Goal: Entertainment & Leisure: Consume media (video, audio)

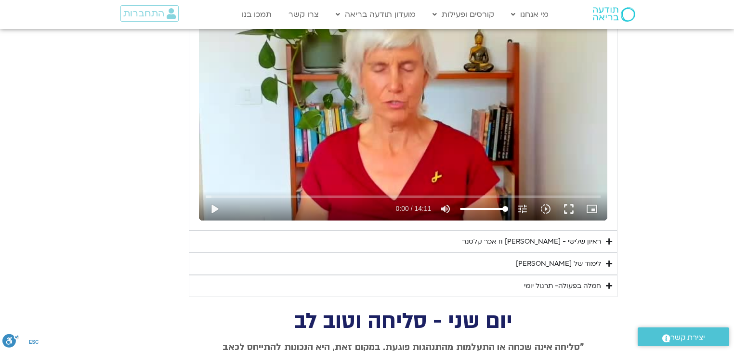
scroll to position [2389, 0]
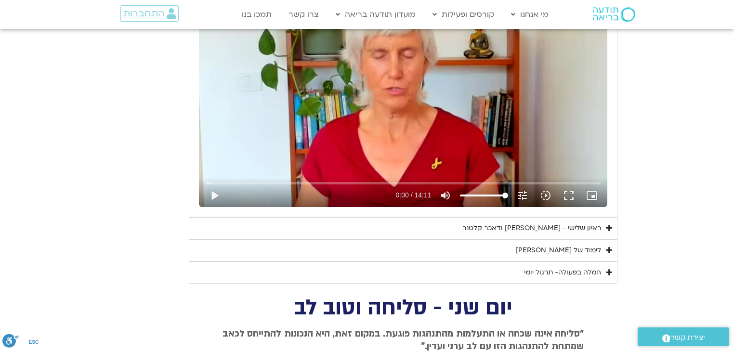
click at [526, 225] on div "ראיון שלישי - [PERSON_NAME] ודאכר קלטנר" at bounding box center [531, 229] width 139 height 12
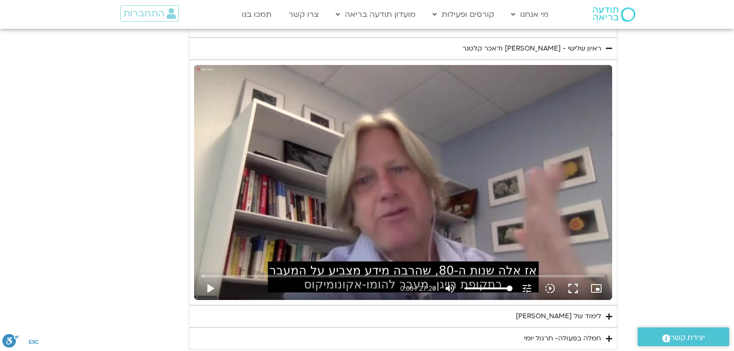
scroll to position [2581, 0]
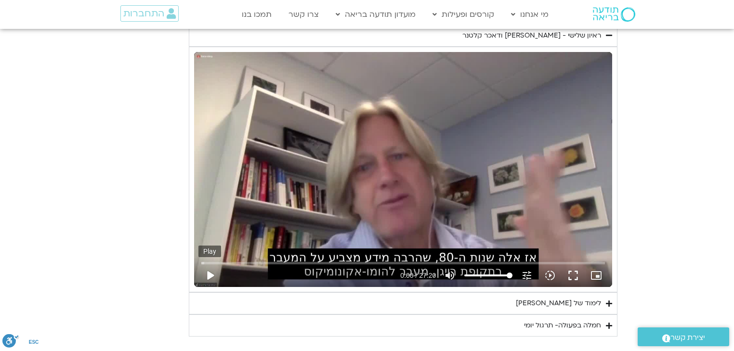
click at [210, 270] on button "play_arrow" at bounding box center [209, 275] width 23 height 23
click at [574, 271] on button "fullscreen" at bounding box center [573, 275] width 23 height 23
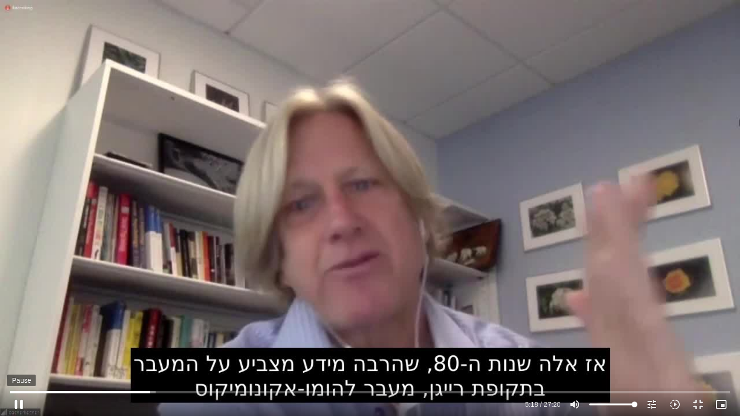
click at [17, 351] on button "pause" at bounding box center [18, 404] width 23 height 23
click at [18, 351] on button "play_arrow" at bounding box center [18, 404] width 23 height 23
click at [18, 351] on button "pause" at bounding box center [18, 404] width 23 height 23
click at [17, 351] on button "play_arrow" at bounding box center [18, 404] width 23 height 23
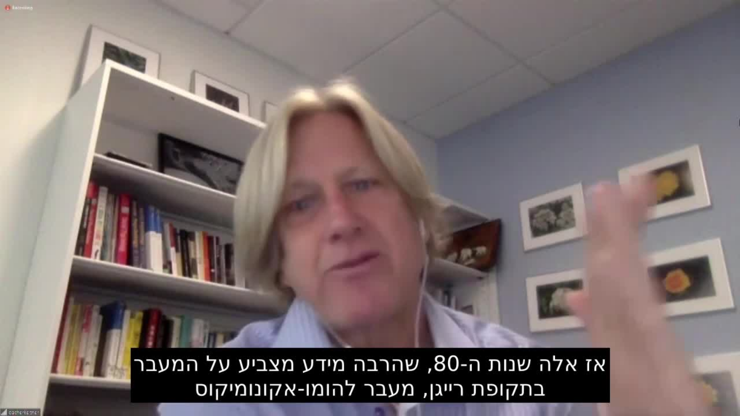
click at [17, 351] on button "pause" at bounding box center [18, 404] width 23 height 23
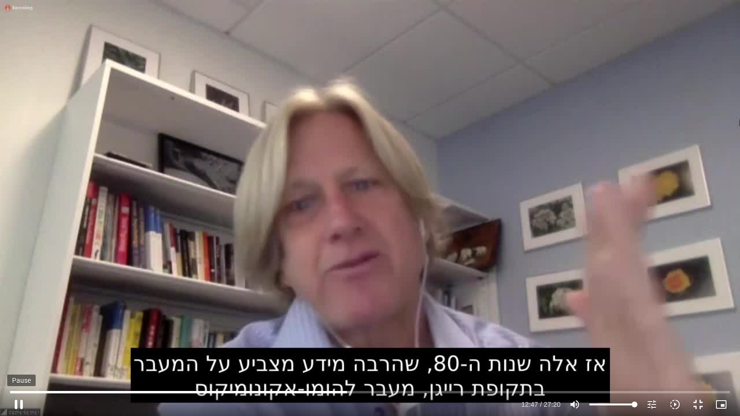
click at [18, 351] on button "pause" at bounding box center [18, 404] width 23 height 23
click at [19, 351] on button "play_arrow" at bounding box center [18, 404] width 23 height 23
click at [21, 351] on button "pause" at bounding box center [18, 404] width 23 height 23
click at [17, 351] on button "play_arrow" at bounding box center [18, 404] width 23 height 23
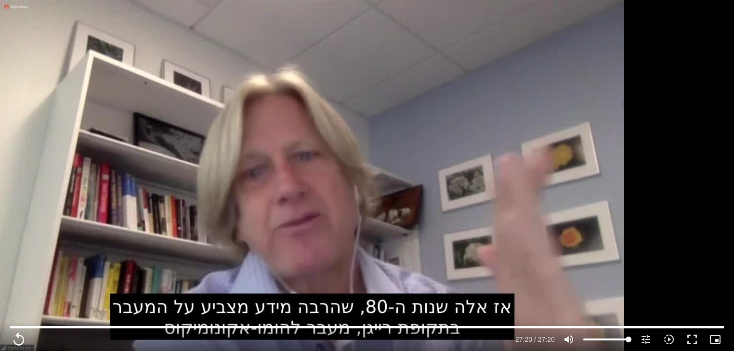
type input "1640.5"
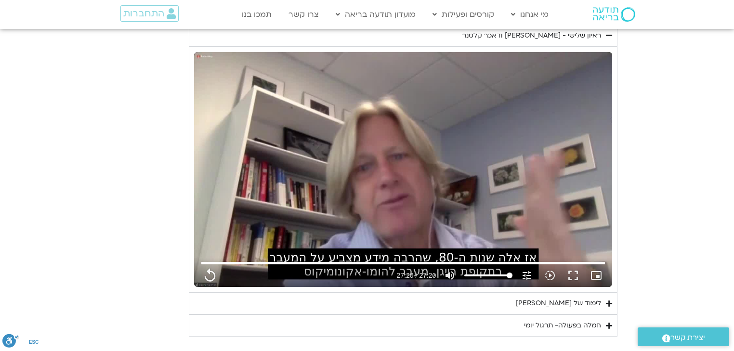
click at [591, 300] on div "לימוד של [PERSON_NAME]" at bounding box center [558, 304] width 85 height 12
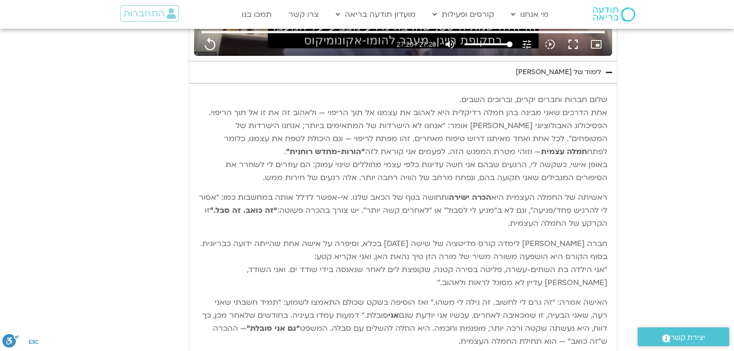
scroll to position [2851, 0]
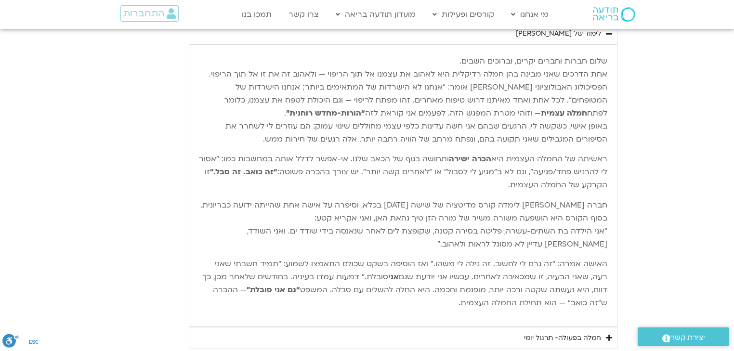
click at [552, 335] on div "חמלה בפעולה- תרגול יומי" at bounding box center [562, 338] width 77 height 12
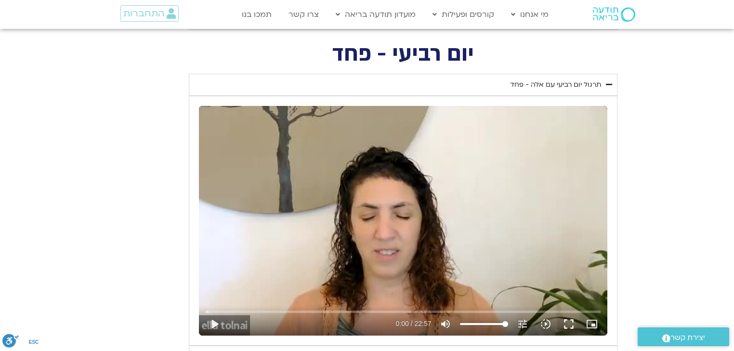
scroll to position [1849, 0]
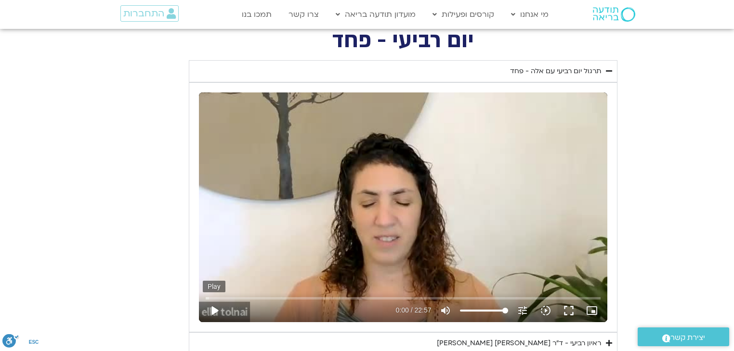
click at [214, 305] on button "play_arrow" at bounding box center [214, 310] width 23 height 23
type input "1640.5"
type input "0.028751"
type input "1640.5"
type input "0.158967"
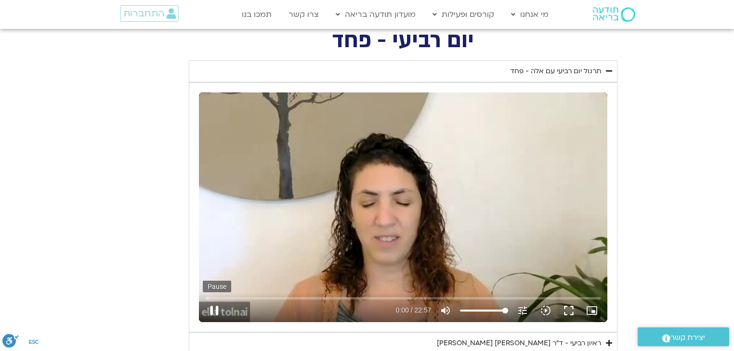
type input "1640.5"
type input "0.286745"
type input "1640.5"
type input "0.412225"
type input "1640.5"
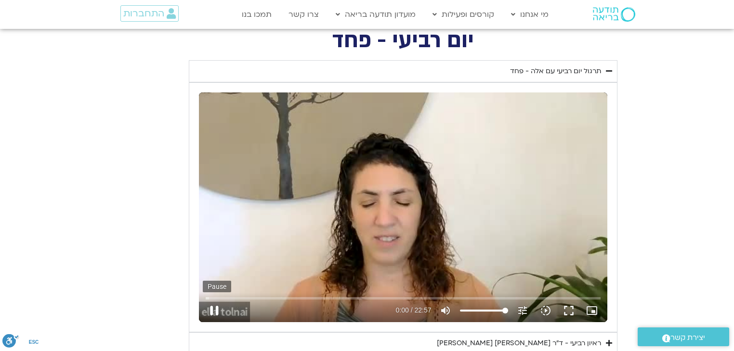
type input "0.542915"
type input "1640.5"
type input "0.71087"
type input "1640.5"
type input "0.844996"
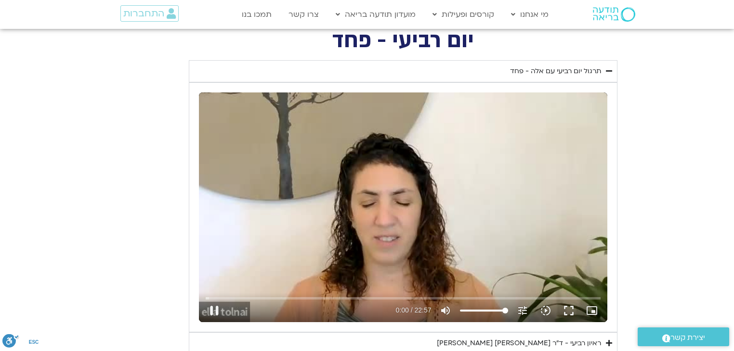
type input "1640.5"
type input "0.979183"
type input "1640.5"
type input "1.111224"
type input "1640.5"
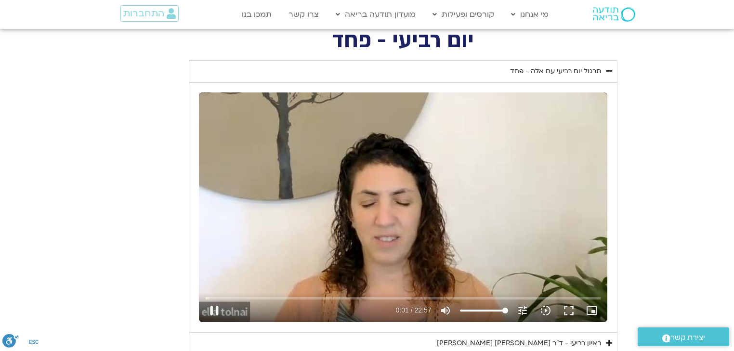
type input "1.244688"
type input "1640.5"
type input "1.384542"
type input "1640.5"
type input "1.51149"
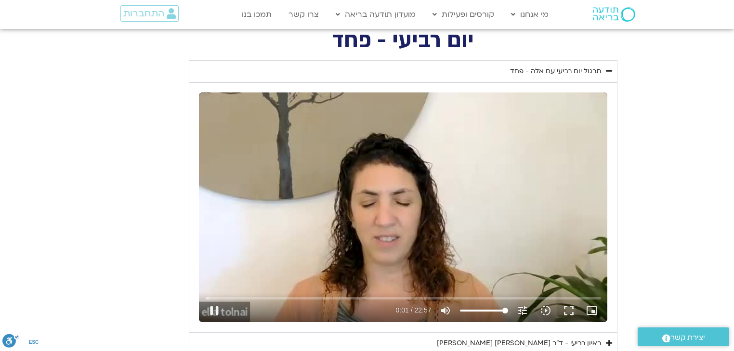
type input "1640.5"
type input "1.651211"
type input "1640.5"
type input "1.77935"
type input "1640.5"
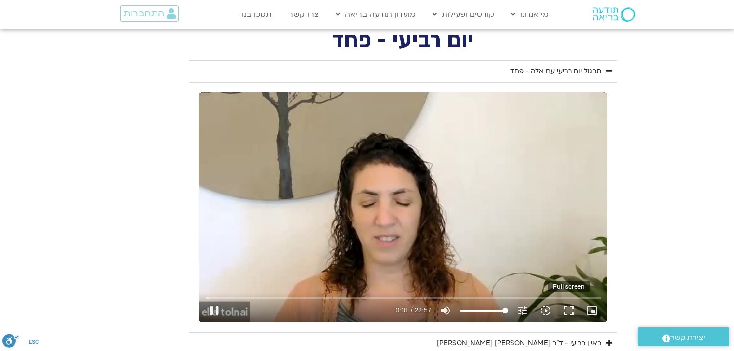
type input "1.895289"
type input "1640.5"
type input "2.011815"
type input "1640.5"
type input "2.130508"
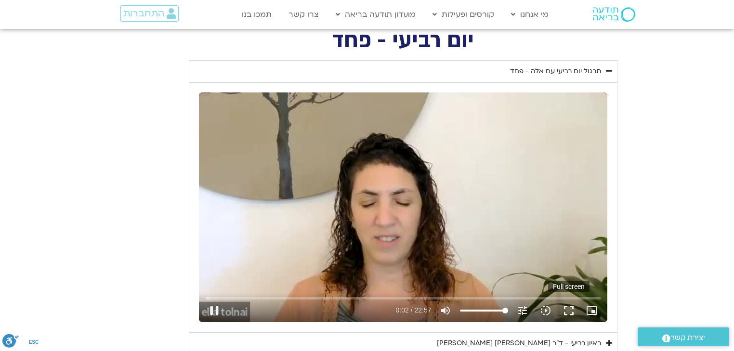
type input "1640.5"
type input "2.300815"
type input "1640.5"
type input "2.3952"
type input "1640.5"
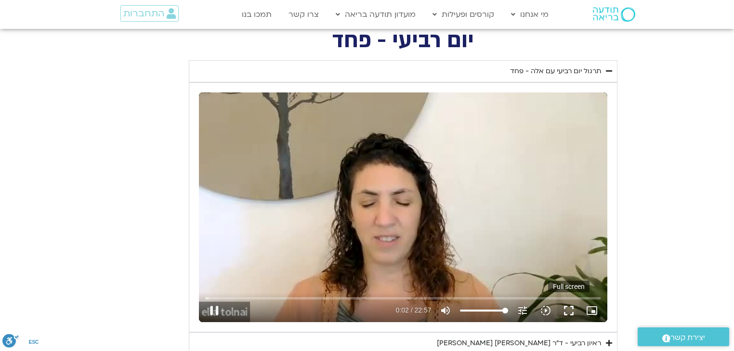
type input "2.530915"
type input "1640.5"
type input "2.660599"
type input "1640.5"
type input "2.794051"
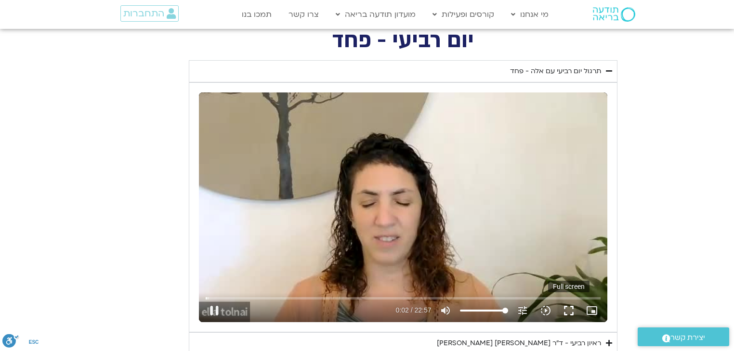
type input "1640.5"
type input "2.919909"
type input "1640.5"
type input "3.047913"
type input "1640.5"
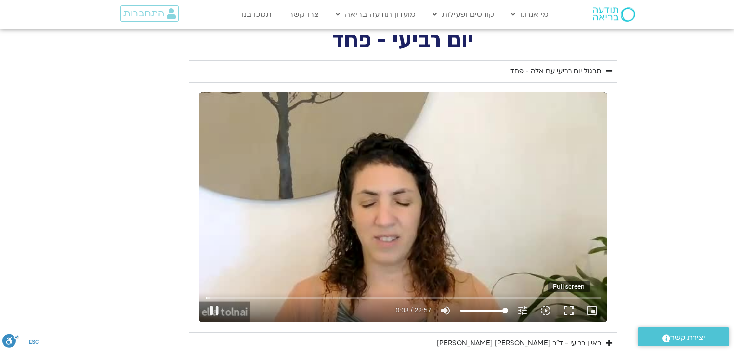
type input "3.179688"
type input "1640.5"
type input "3.311301"
type input "1640.5"
type input "3.448676"
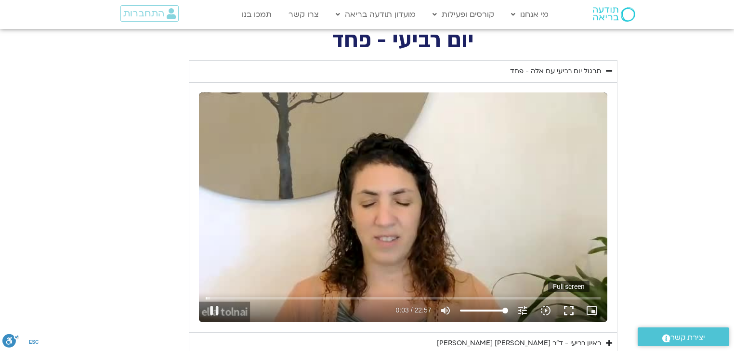
type input "1640.5"
type input "3.581665"
type input "1640.5"
type input "3.711793"
type input "1640.5"
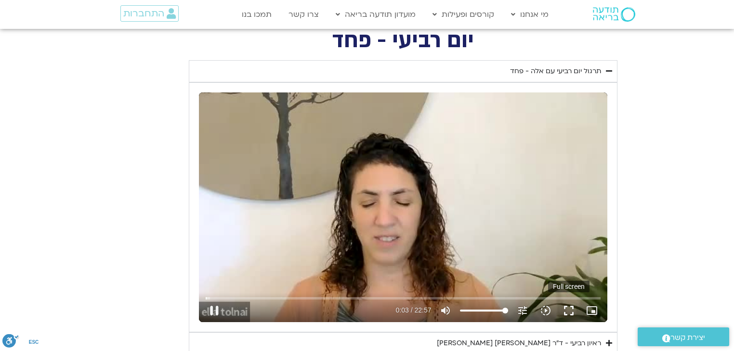
type input "3.846905"
type input "1640.5"
type input "3.980037"
type input "1640.5"
type input "4.116714"
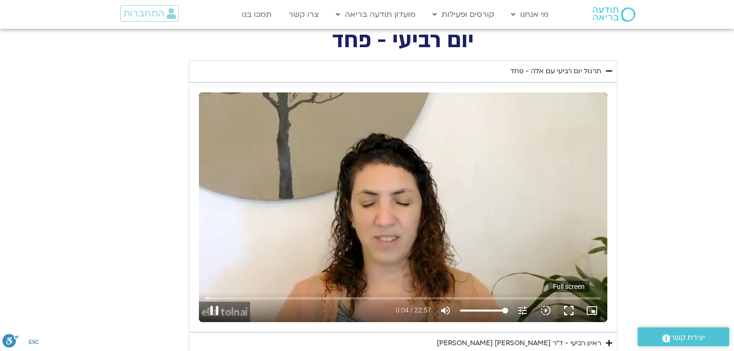
type input "1640.5"
type input "4.24968"
type input "1640.5"
type input "4.383008"
type input "1640.5"
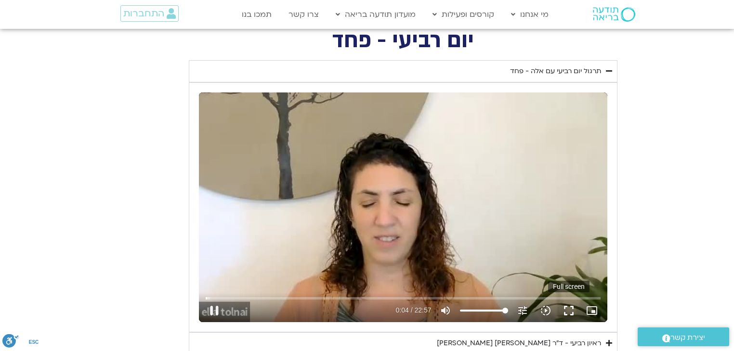
type input "4.513234"
type input "1640.5"
type input "4.649283"
type input "1640.5"
type input "4.780657"
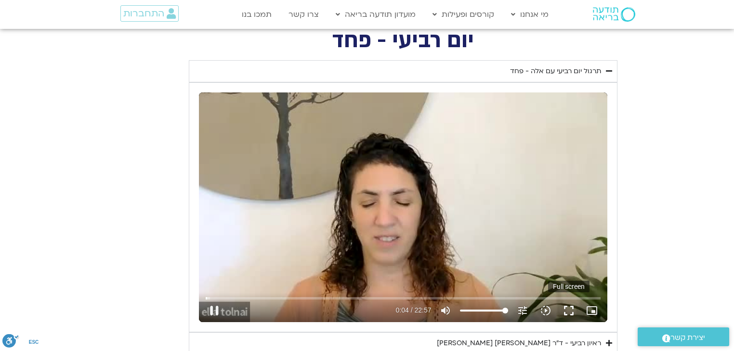
type input "1640.5"
type input "4.914186"
type input "1640.5"
type input "5.049898"
type input "1640.5"
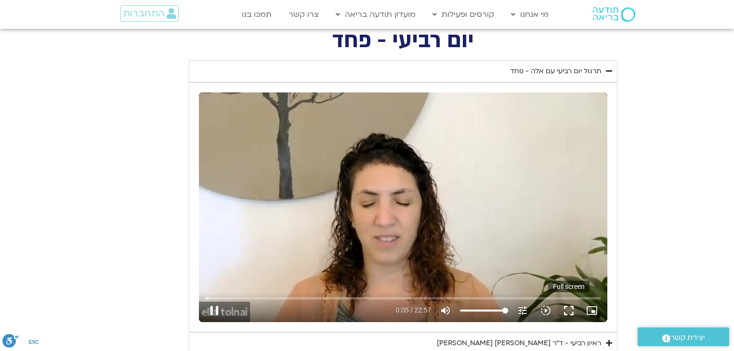
type input "5.180829"
type input "1640.5"
type input "5.315999"
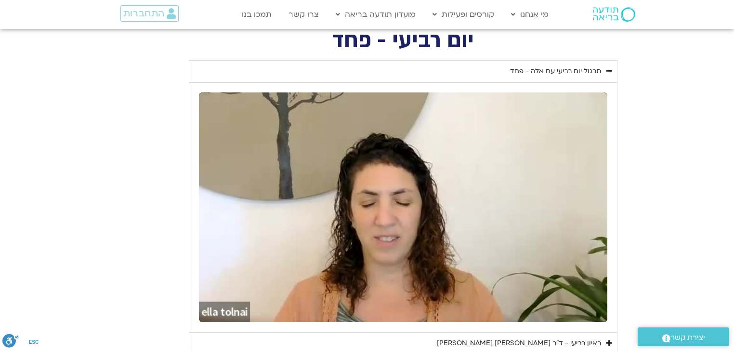
type input "1640.5"
type input "6.120264"
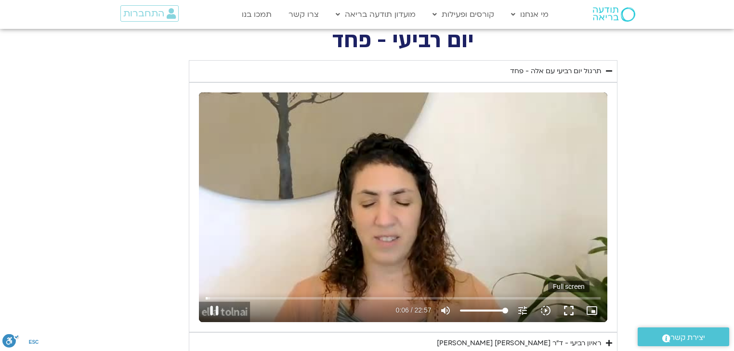
type input "1640.5"
type input "6.250685"
type input "1640.5"
type input "6.382116"
type input "1640.5"
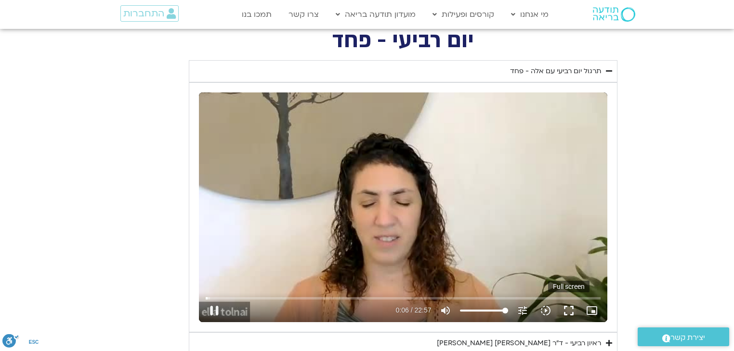
type input "6.517396"
type input "1640.5"
type input "6.646741"
type input "1640.5"
type input "6.784568"
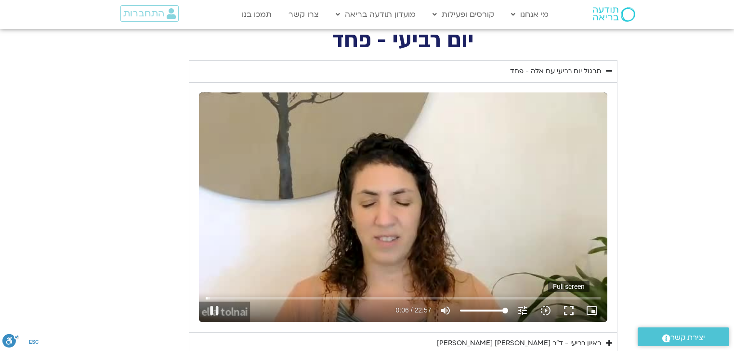
type input "1640.5"
type input "6.914382"
type input "1640.5"
type input "7.051342"
type input "1640.5"
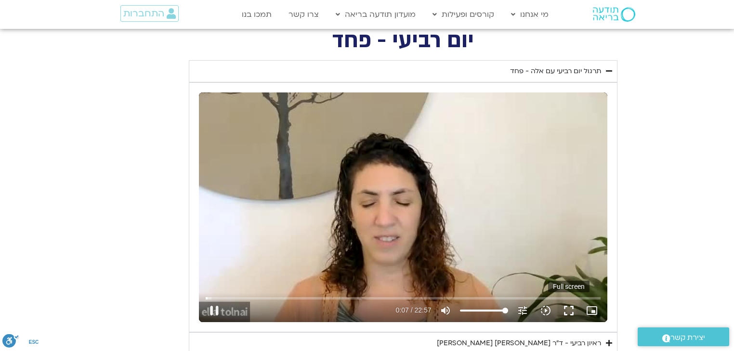
type input "7.184738"
type input "1640.5"
type input "7.315847"
type input "1640.5"
type input "7.451811"
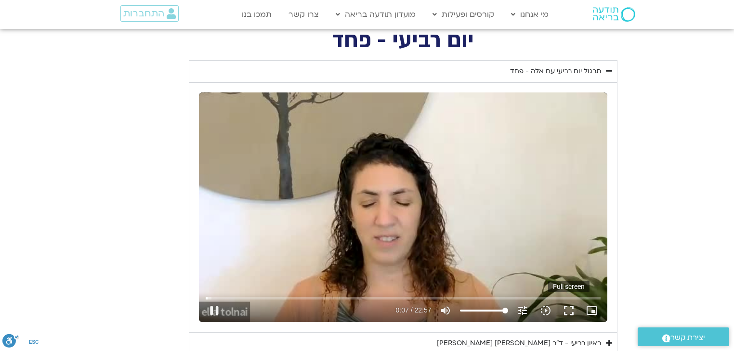
type input "1640.5"
type input "7.57731"
type input "1640.5"
type input "7.702673"
type input "1640.5"
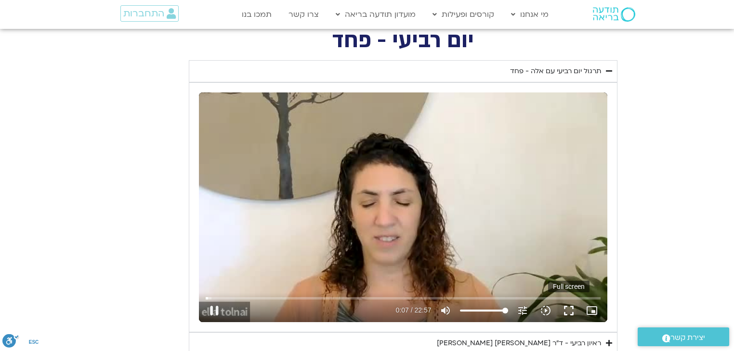
type input "7.835569"
type input "1640.5"
type input "7.964544"
type input "1640.5"
type input "8.099914"
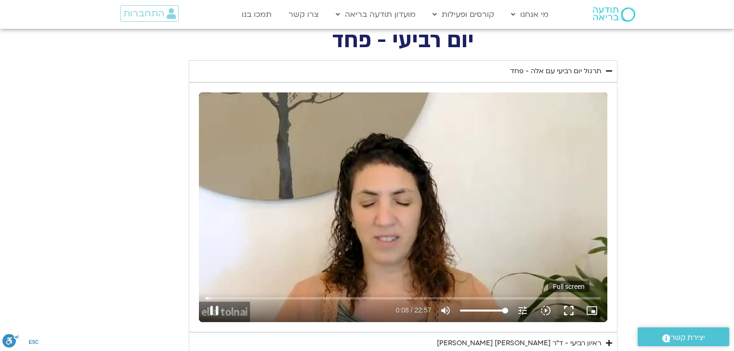
type input "1640.5"
type input "8.233452"
type input "1640.5"
type input "8.366771"
type input "1640.5"
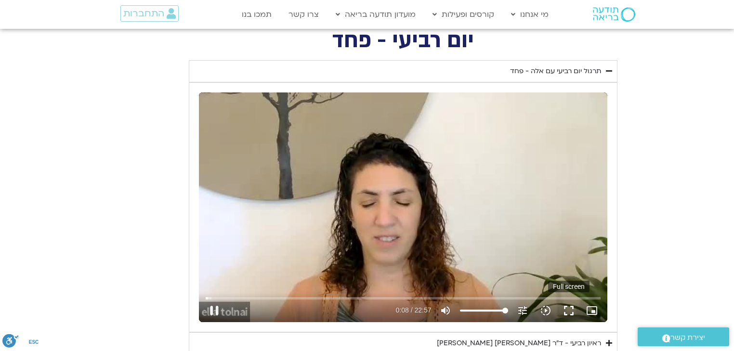
type input "8.500403"
type input "1640.5"
type input "8.632237"
type input "1640.5"
type input "8.76953"
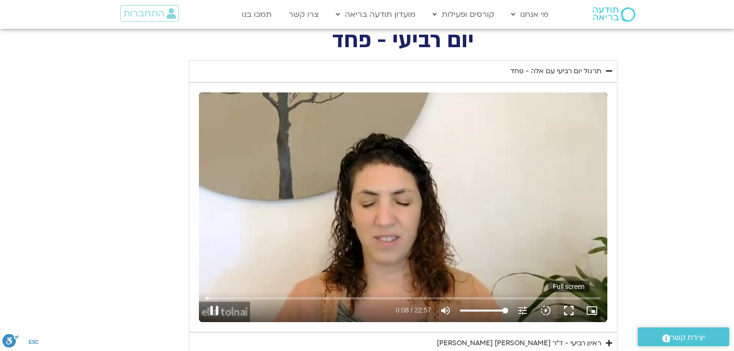
type input "1640.5"
type input "8.903326"
type input "1640.5"
type input "9.037936"
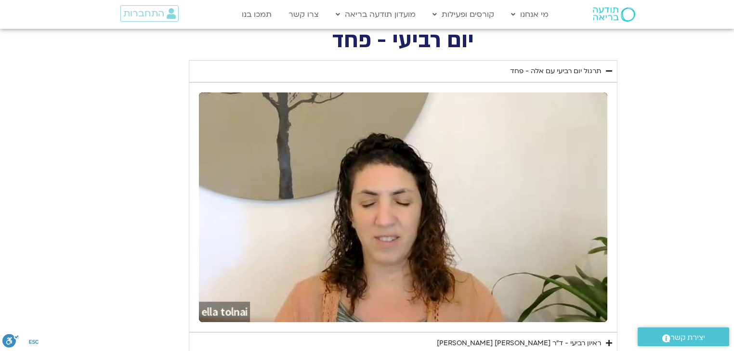
type input "1640.5"
type input "129.153729"
type input "1640.5"
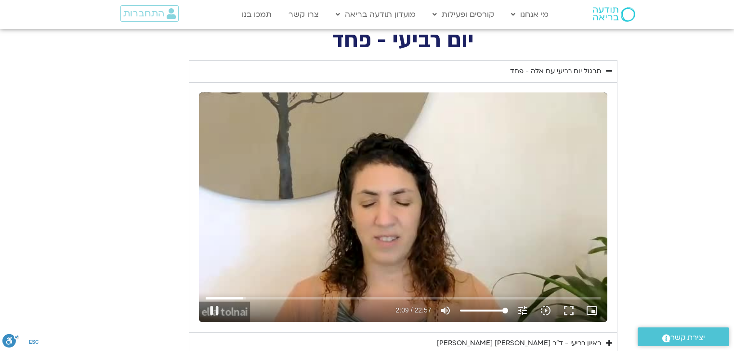
type input "129.273298"
type input "1640.5"
type input "129.384466"
type input "1640.5"
type input "129.500536"
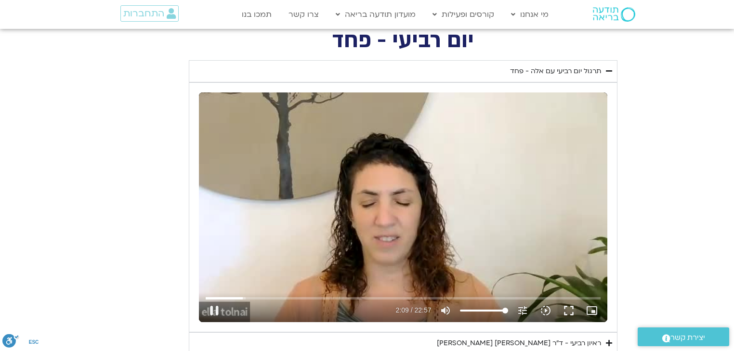
type input "1640.5"
type input "129.627012"
type input "1640.5"
type input "129.756542"
type input "1640.5"
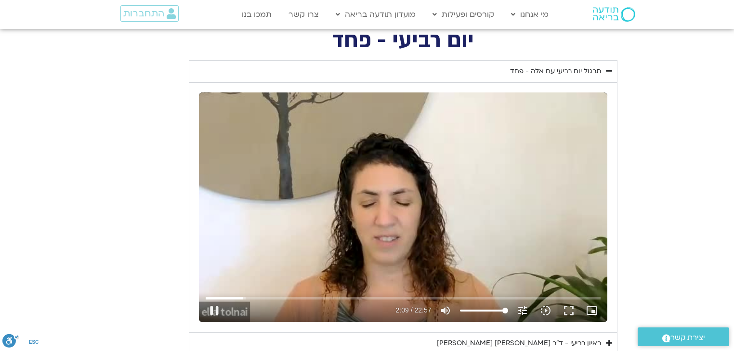
type input "129.882721"
type input "1640.5"
type input "130.014892"
type input "1640.5"
type input "130.15098"
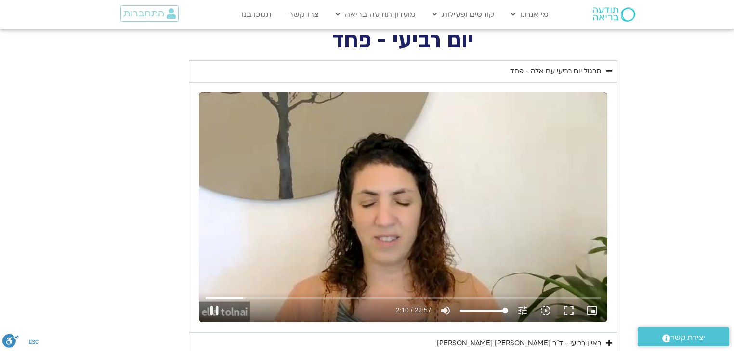
type input "1640.5"
type input "130.284436"
type input "1640.5"
type input "130.409958"
type input "1640.5"
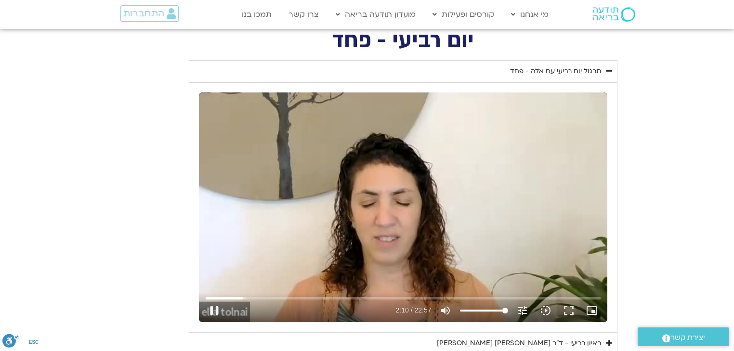
type input "130.535751"
type input "1640.5"
type input "130.667437"
type input "1640.5"
type input "130.804033"
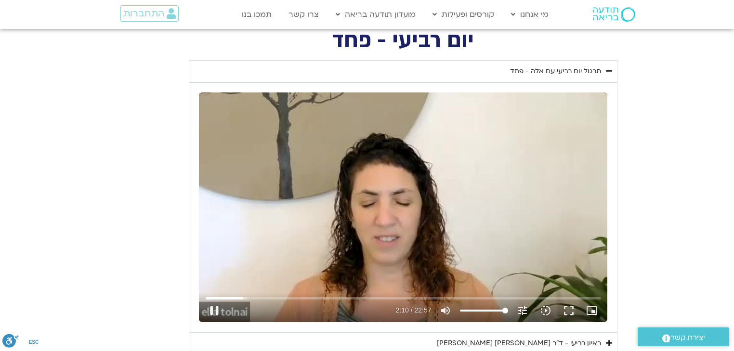
type input "1640.5"
type input "130.936125"
type input "1640.5"
type input "131.07021"
type input "1640.5"
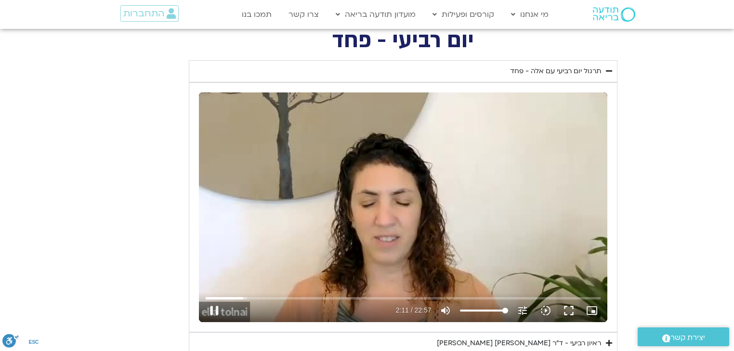
type input "131.202612"
type input "1640.5"
type input "131.338312"
type input "1640.5"
type input "131.469334"
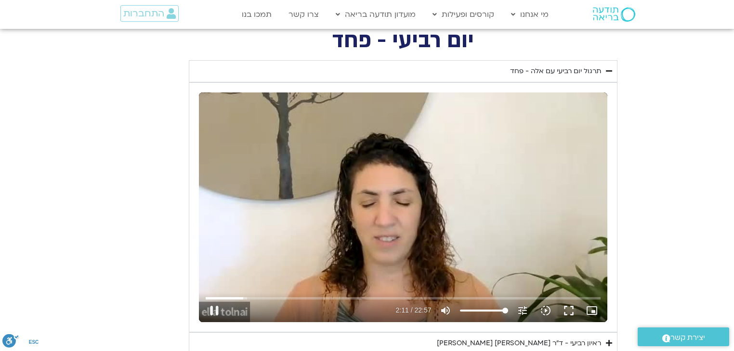
type input "1640.5"
type input "131.603522"
type input "1640.5"
type input "131.736433"
type input "1640.5"
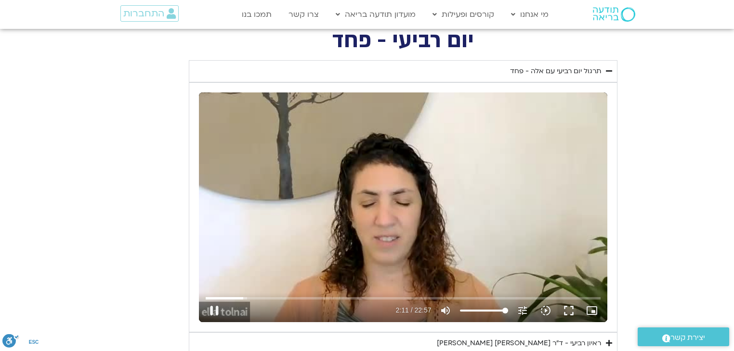
type input "131.871238"
type input "1640.5"
type input "132.00508"
type input "1640.5"
type input "132.13488"
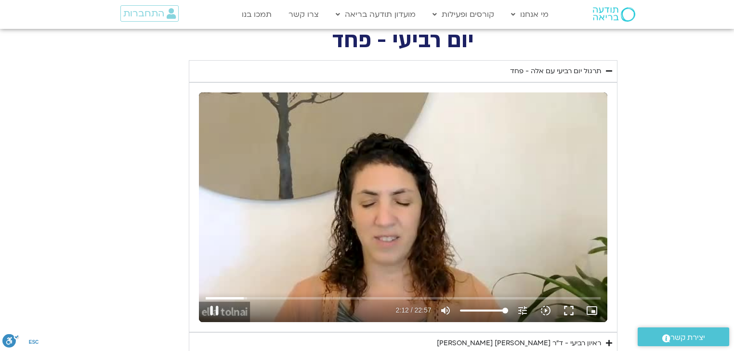
type input "1640.5"
type input "132.268101"
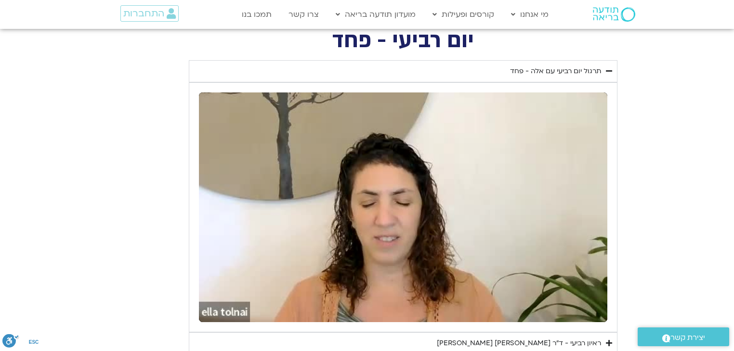
type input "1640.5"
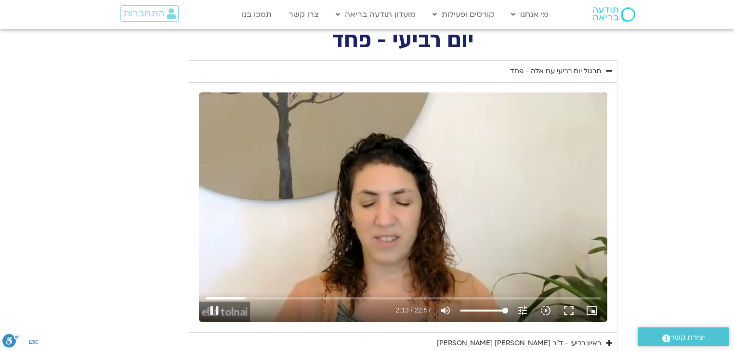
type input "133.2208"
type input "1640.5"
type input "133.35873"
type input "1640.5"
type input "133.48781"
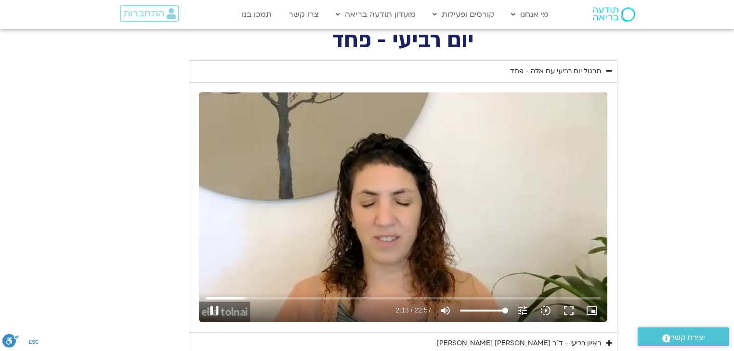
type input "1640.5"
type input "133.622595"
type input "1640.5"
type input "133.754457"
type input "1640.5"
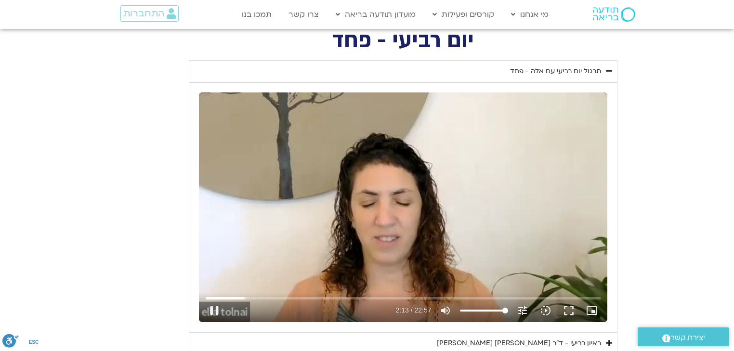
type input "133.894546"
type input "1640.5"
type input "134.021487"
type input "1640.5"
type input "134.138454"
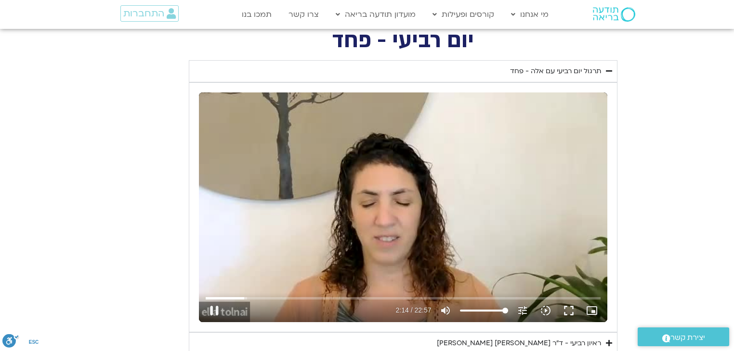
type input "1640.5"
type input "134.426294"
type input "1640.5"
click at [214, 306] on button "pause" at bounding box center [214, 310] width 23 height 23
